Goal: Entertainment & Leisure: Consume media (video, audio)

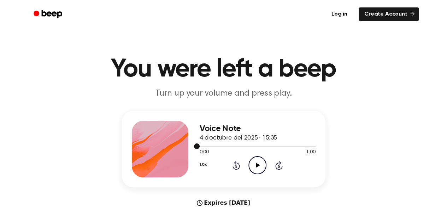
click at [196, 145] on span at bounding box center [197, 146] width 6 height 6
click at [263, 167] on icon "Play Audio" at bounding box center [257, 165] width 18 height 18
click at [225, 145] on div at bounding box center [258, 146] width 116 height 6
click at [252, 165] on icon "Play Audio" at bounding box center [257, 165] width 18 height 18
click at [224, 145] on div at bounding box center [258, 146] width 116 height 6
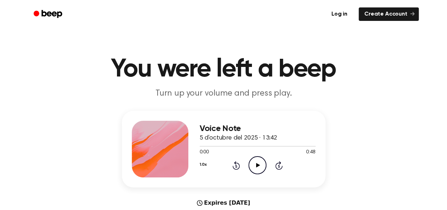
click at [259, 163] on icon "Play Audio" at bounding box center [257, 165] width 18 height 18
click at [228, 144] on div at bounding box center [258, 146] width 116 height 6
click at [259, 163] on icon "Play Audio" at bounding box center [257, 165] width 18 height 18
click at [222, 145] on div at bounding box center [258, 146] width 116 height 6
